Goal: Find specific page/section: Find specific page/section

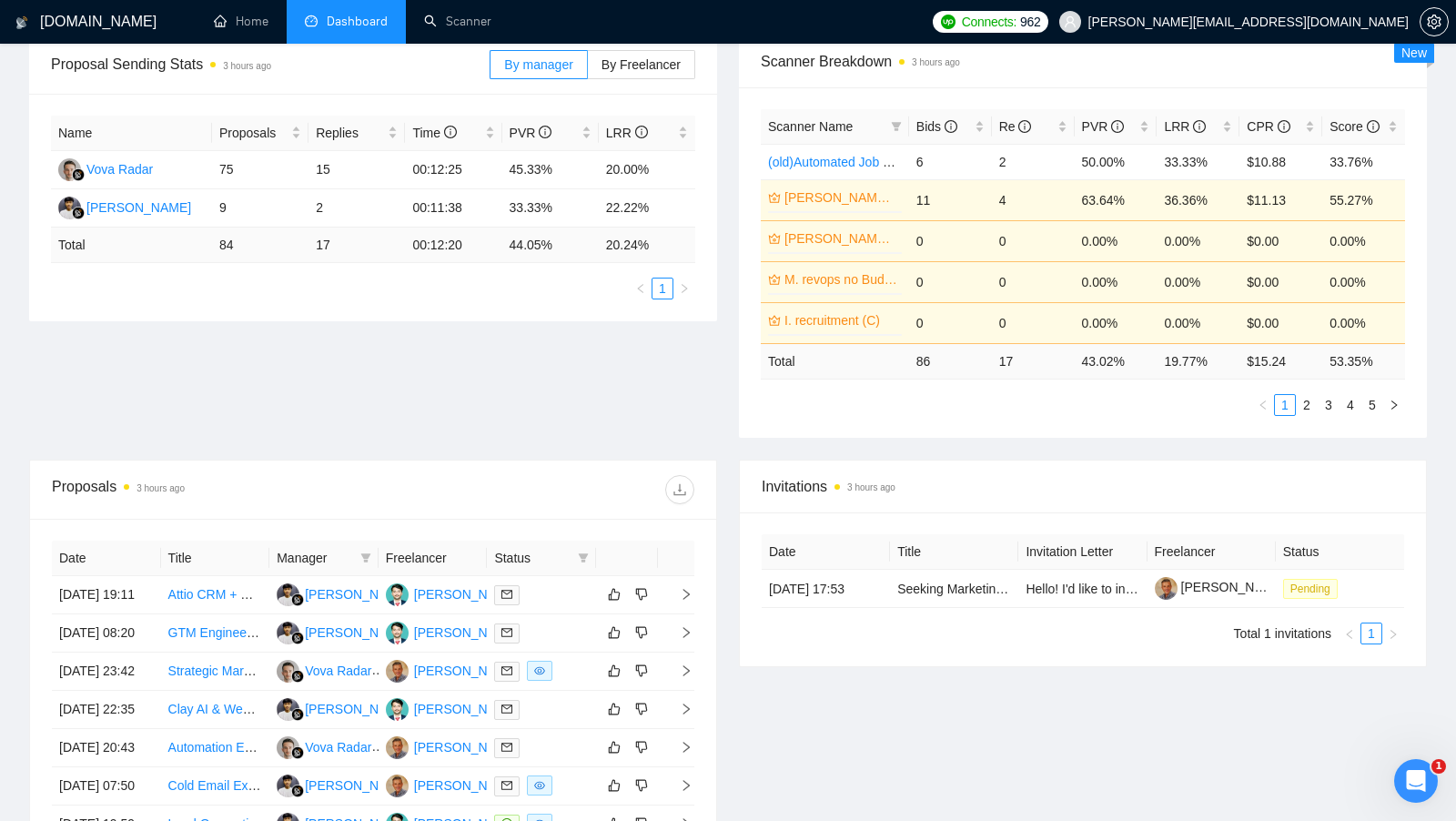
scroll to position [260, 0]
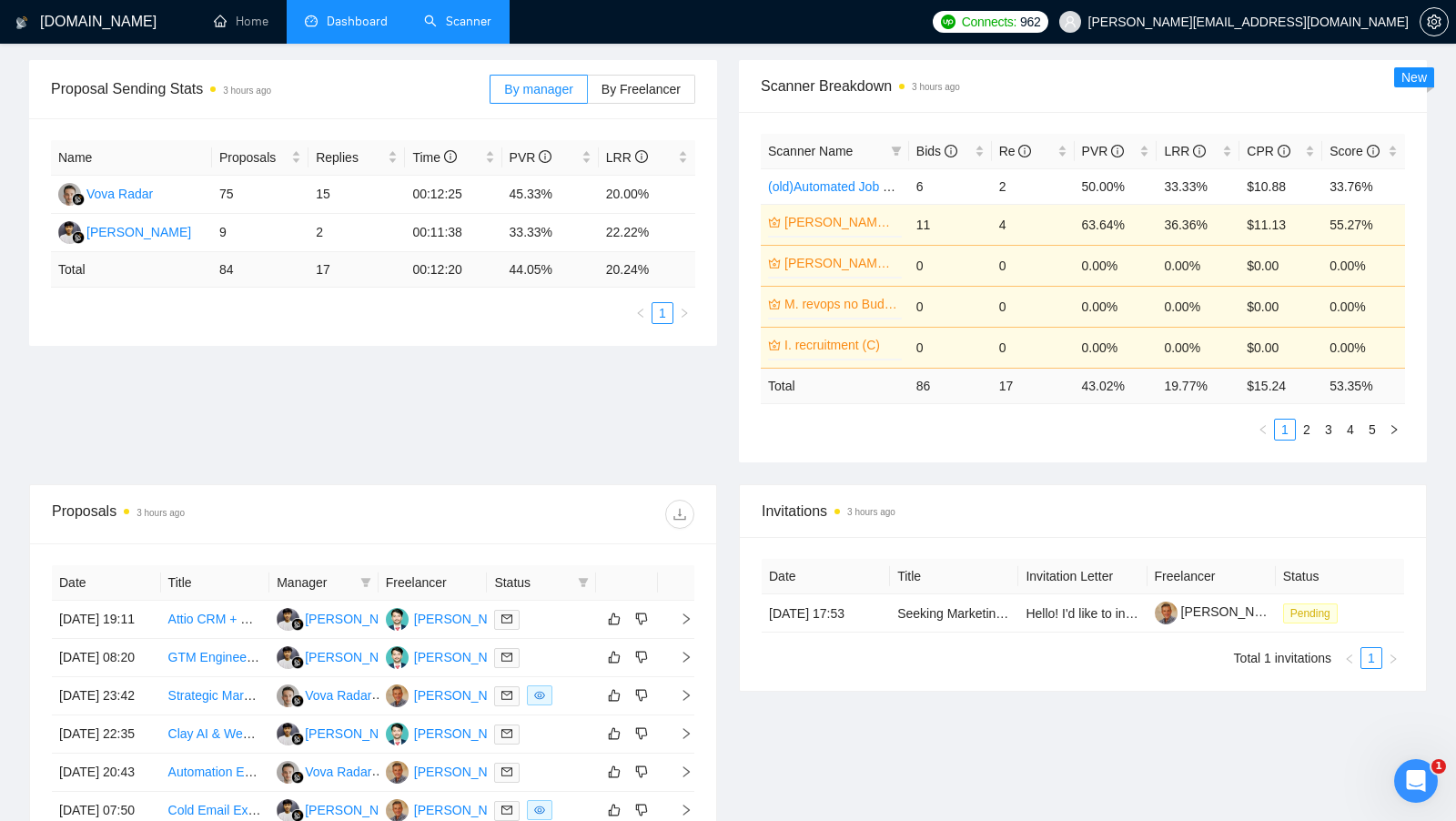
click at [425, 29] on link "Scanner" at bounding box center [458, 21] width 67 height 15
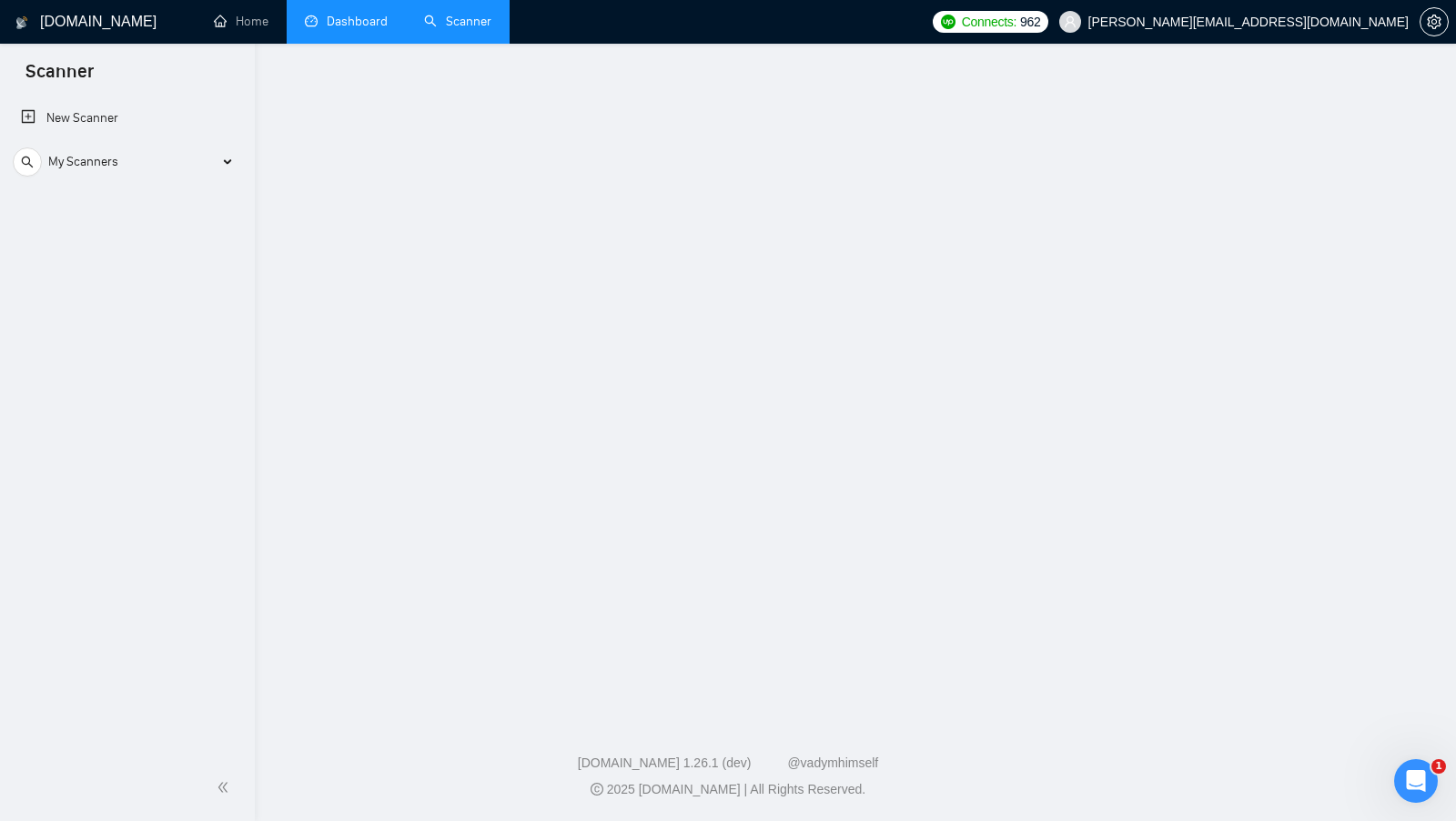
click at [387, 29] on link "Dashboard" at bounding box center [346, 21] width 82 height 15
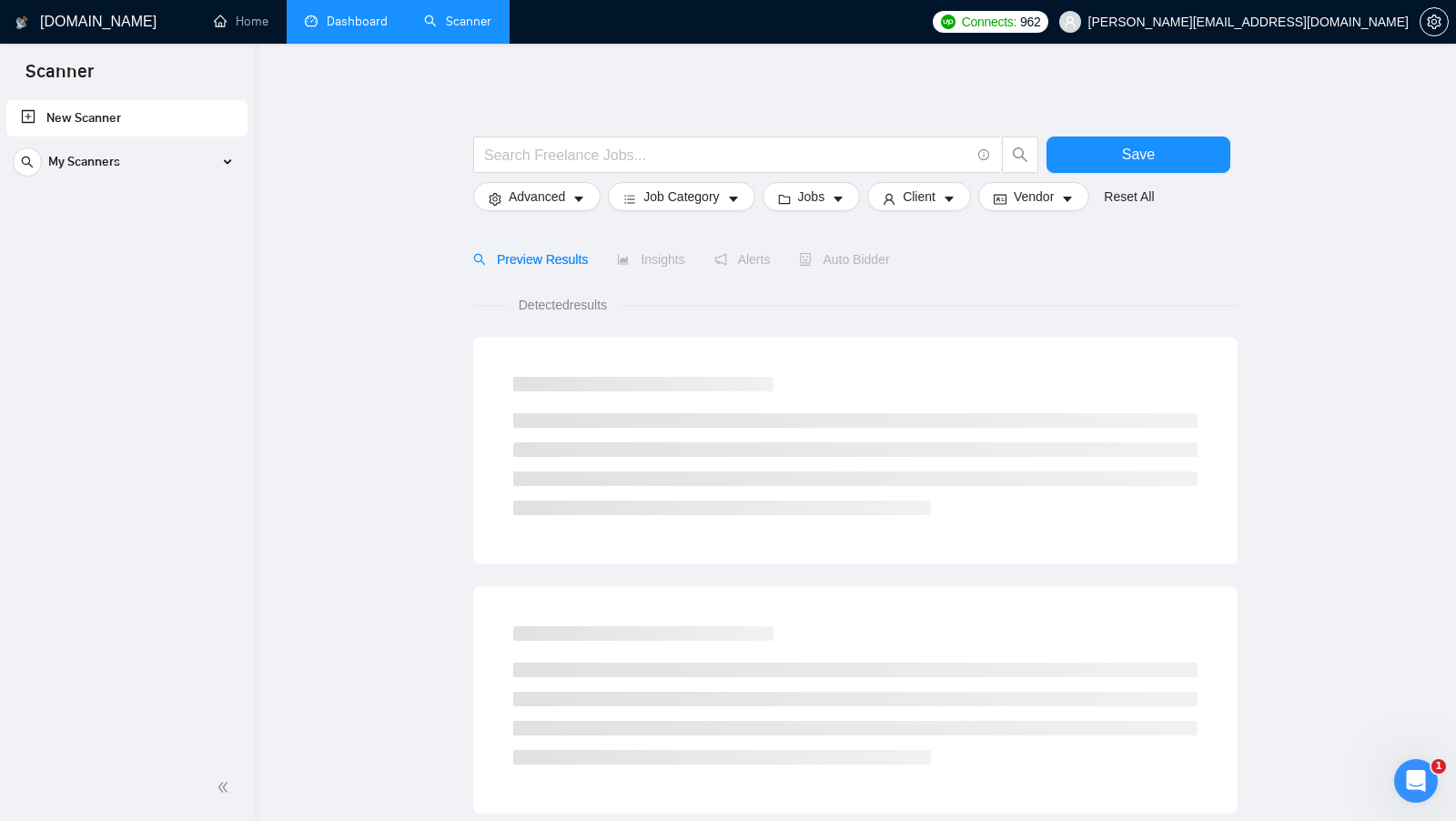
click at [395, 36] on li "Dashboard" at bounding box center [347, 22] width 119 height 44
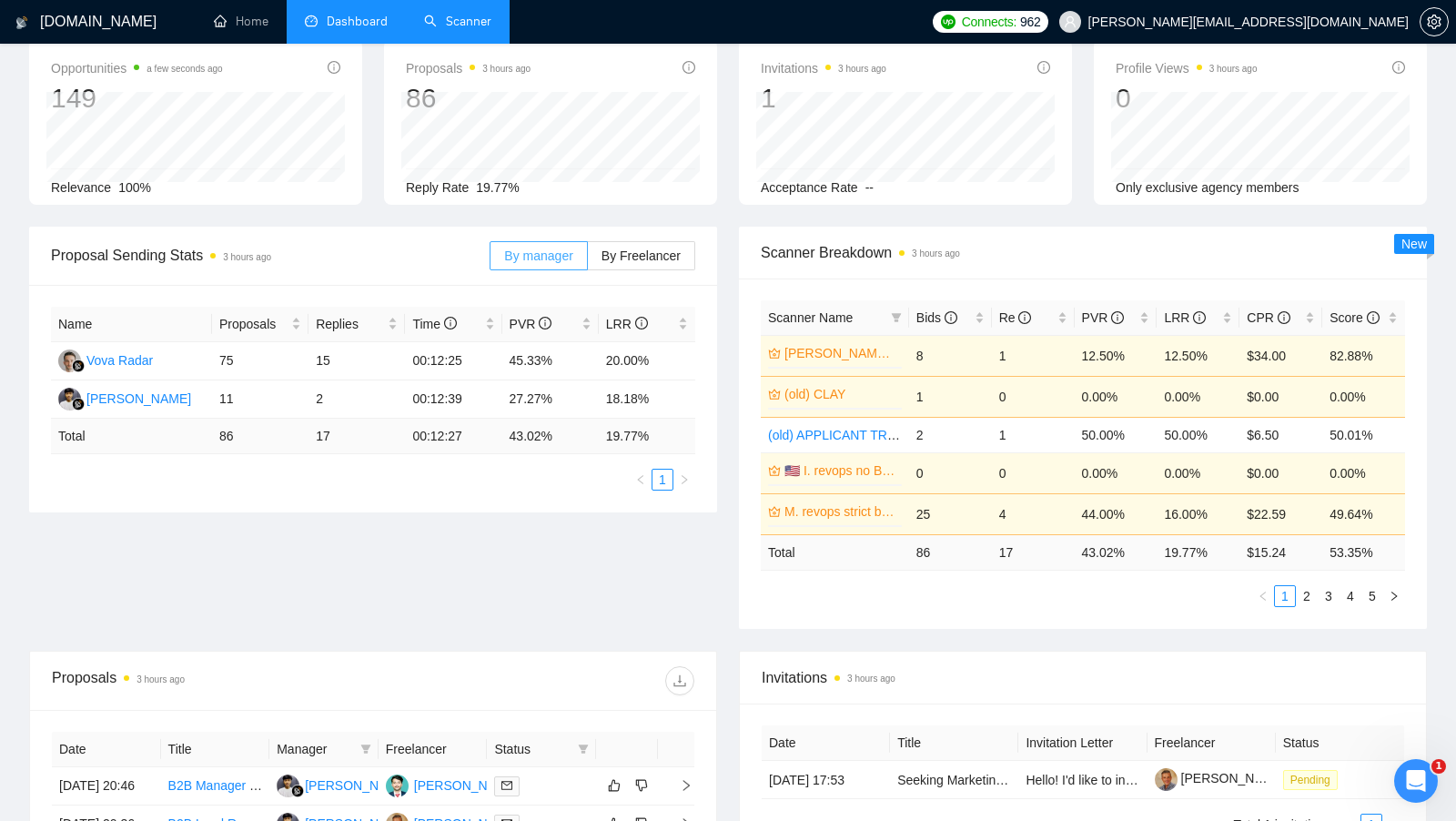
scroll to position [82, 0]
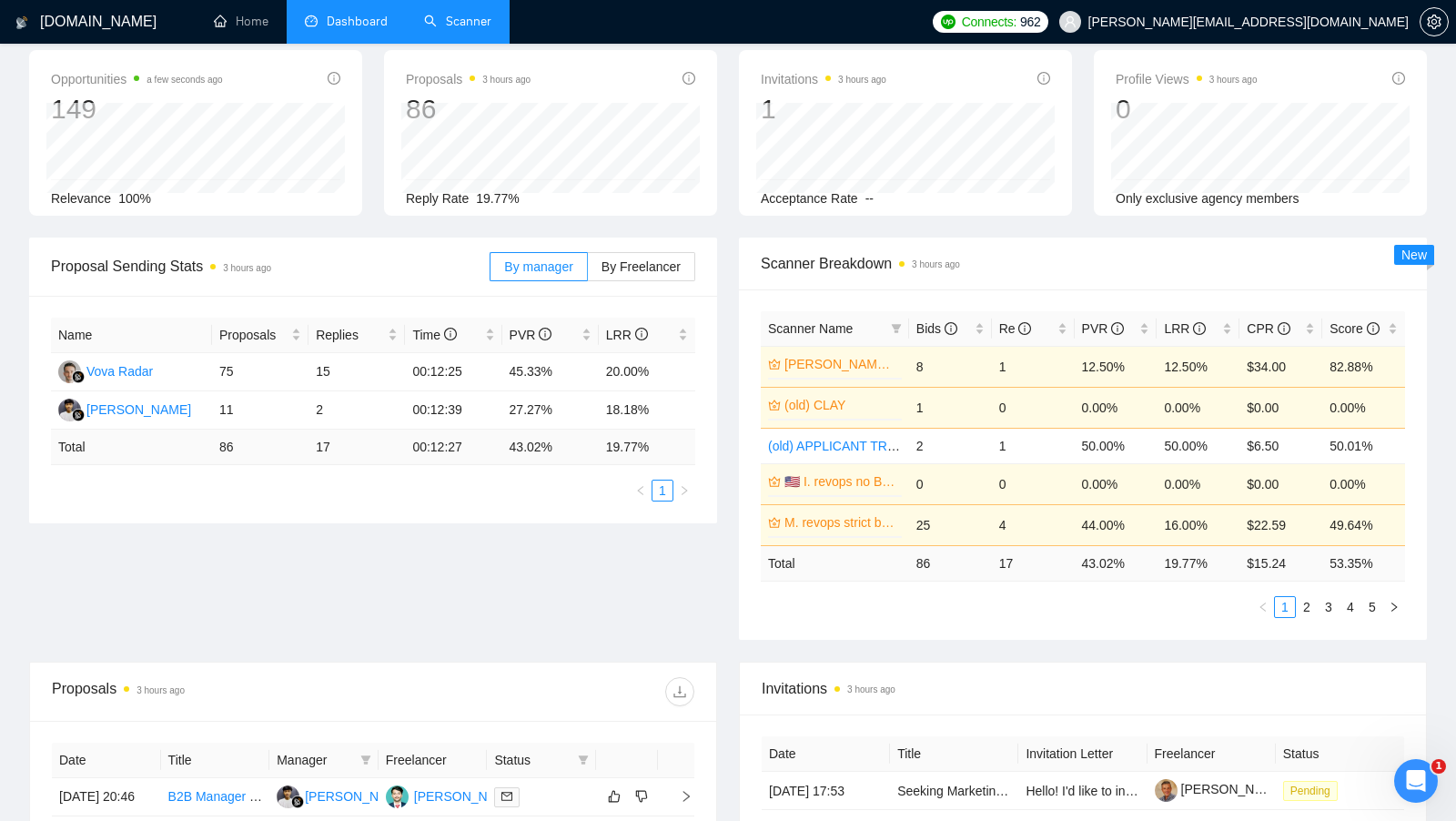
click at [446, 19] on link "Scanner" at bounding box center [458, 21] width 67 height 15
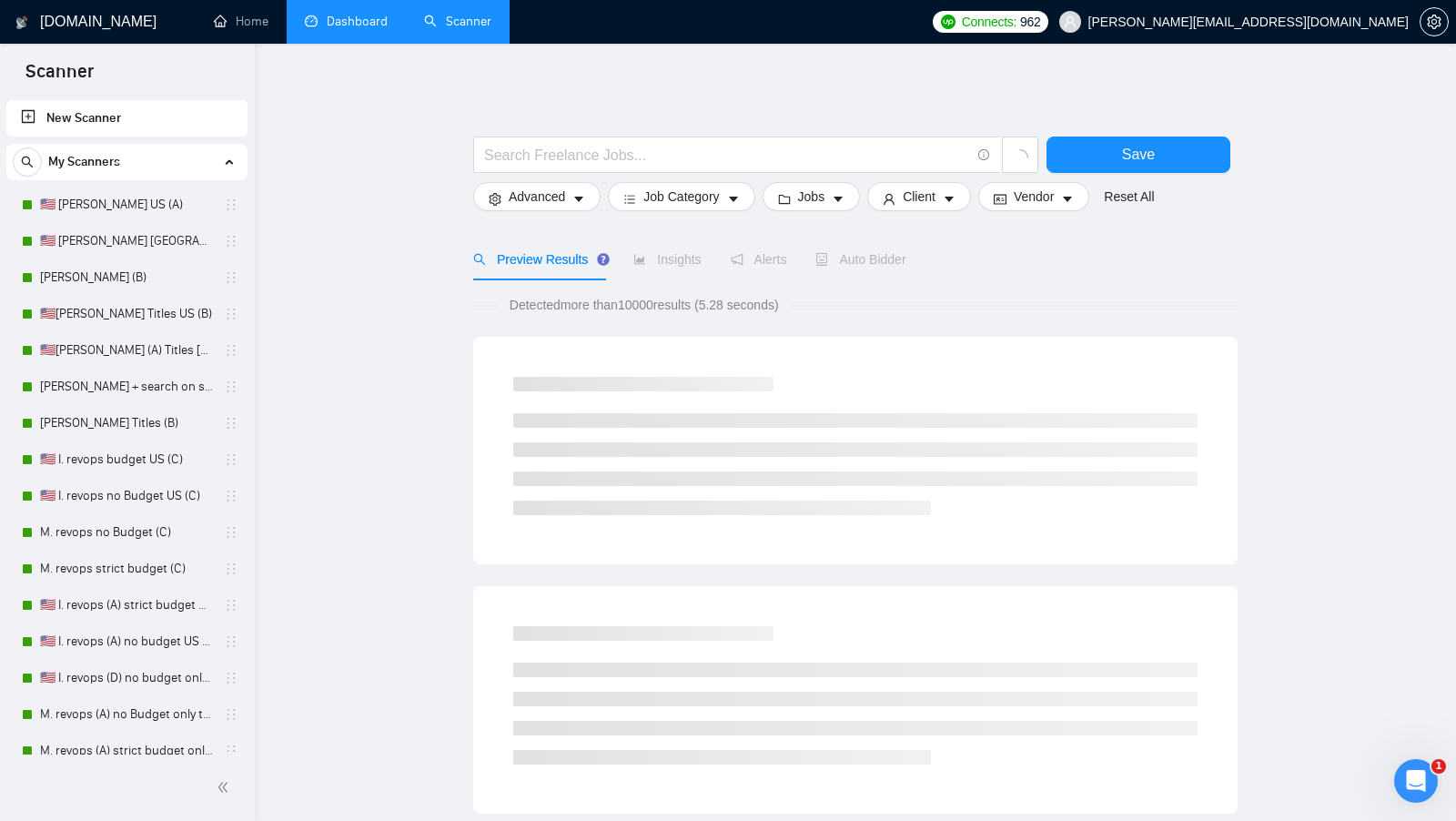
click at [348, 29] on link "Dashboard" at bounding box center [346, 21] width 82 height 15
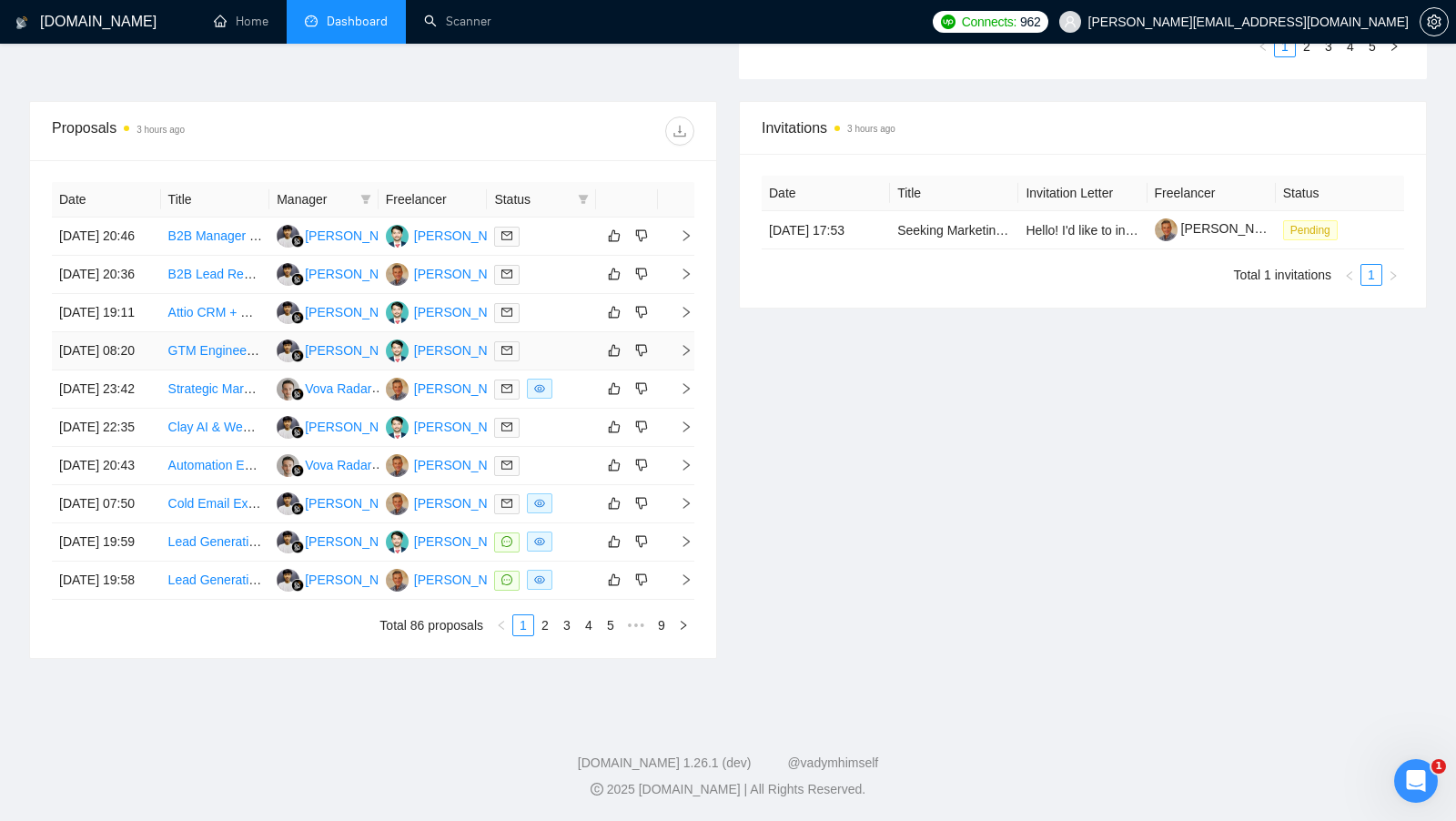
scroll to position [812, 0]
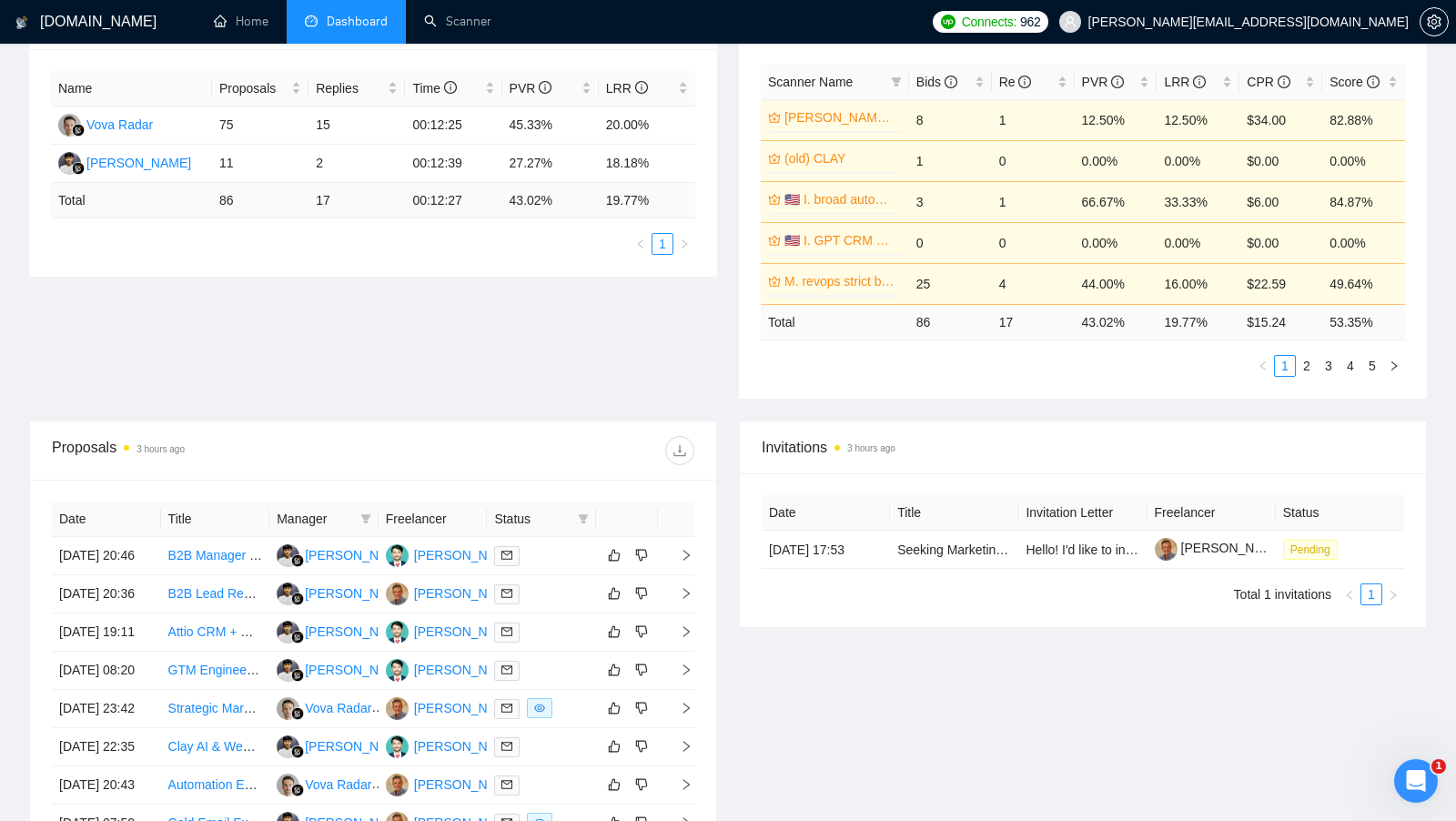
click at [481, 436] on div at bounding box center [533, 450] width 321 height 29
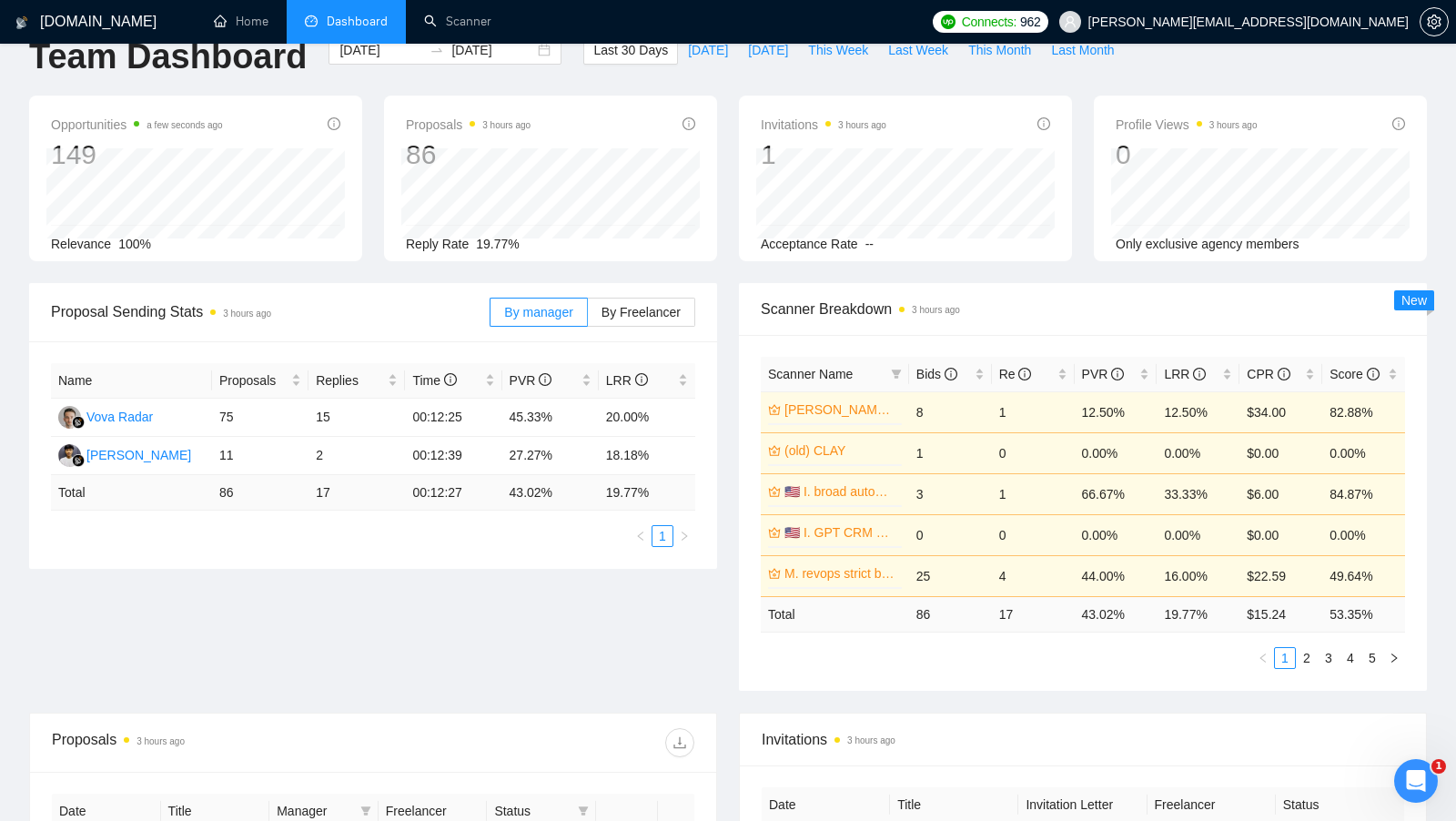
scroll to position [56, 0]
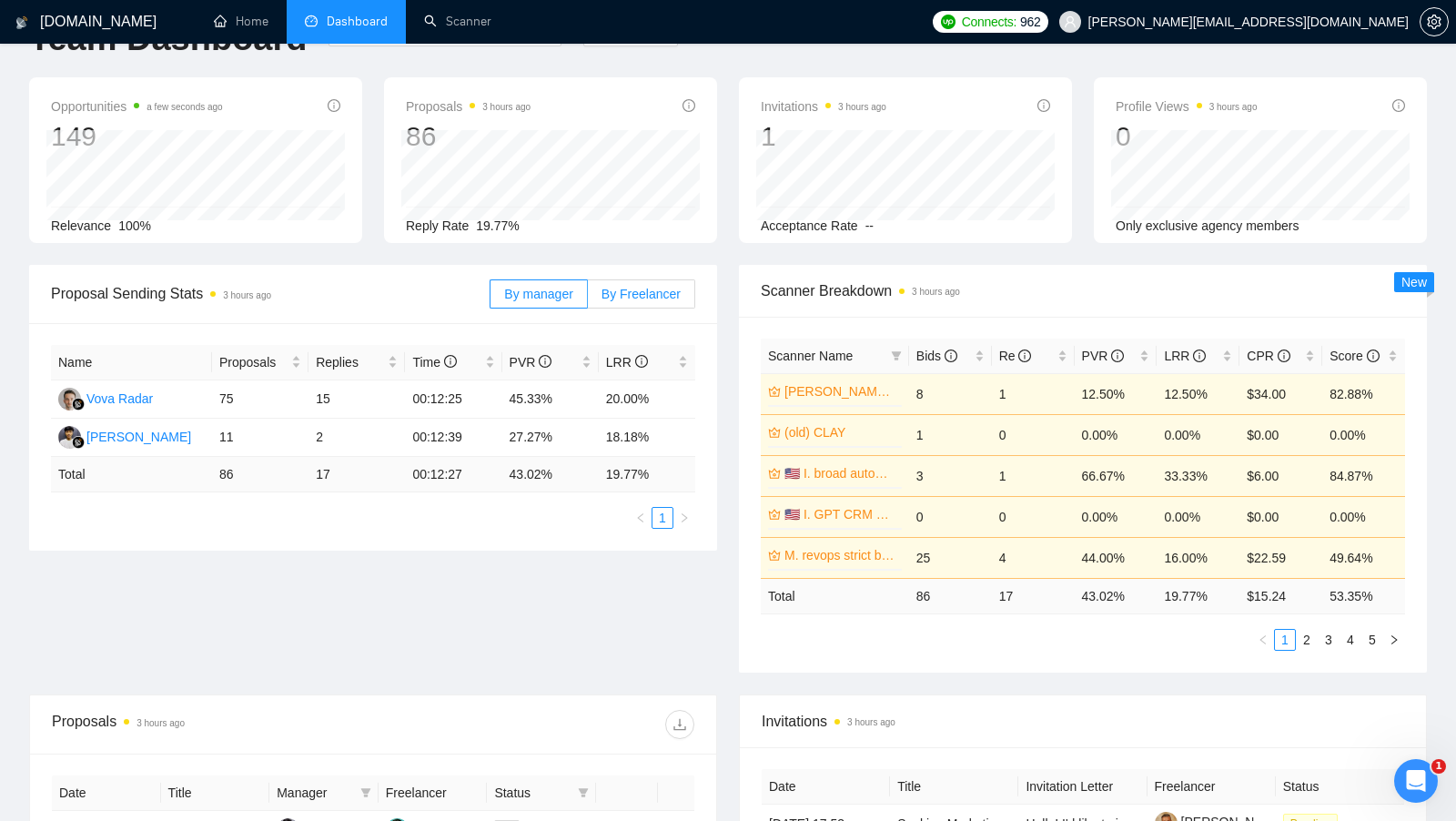
click at [614, 287] on span "By Freelancer" at bounding box center [641, 294] width 80 height 14
click at [588, 298] on input "By Freelancer" at bounding box center [588, 298] width 0 height 0
click at [550, 525] on div "Name Proposals Replies Time PVR LRR [PERSON_NAME] 65 13 00:12:49 44.62% 20.00% …" at bounding box center [373, 437] width 688 height 227
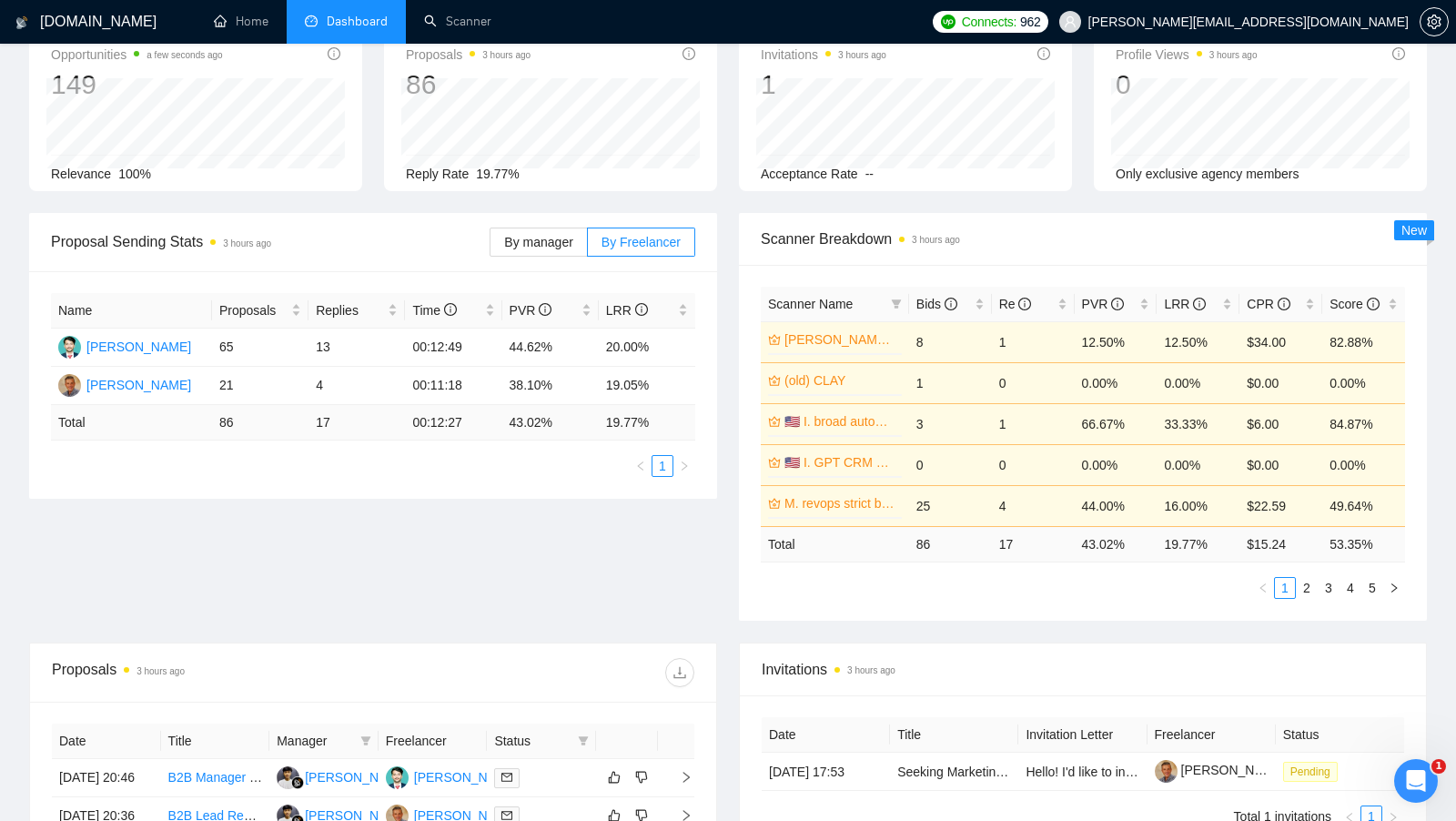
scroll to position [110, 0]
